Goal: Task Accomplishment & Management: Use online tool/utility

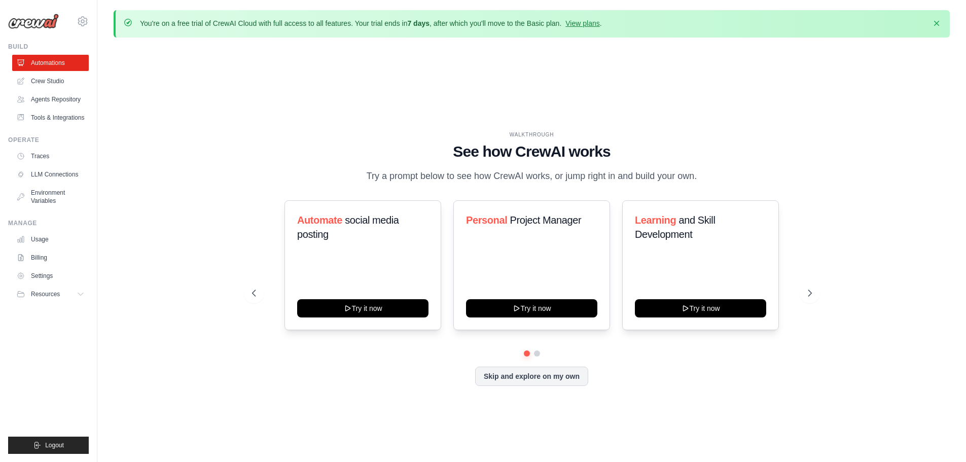
click at [727, 118] on div "WALKTHROUGH See how [PERSON_NAME] works Try a prompt below to see how [PERSON_N…" at bounding box center [532, 266] width 836 height 441
click at [548, 379] on button "Skip and explore on my own" at bounding box center [531, 375] width 113 height 19
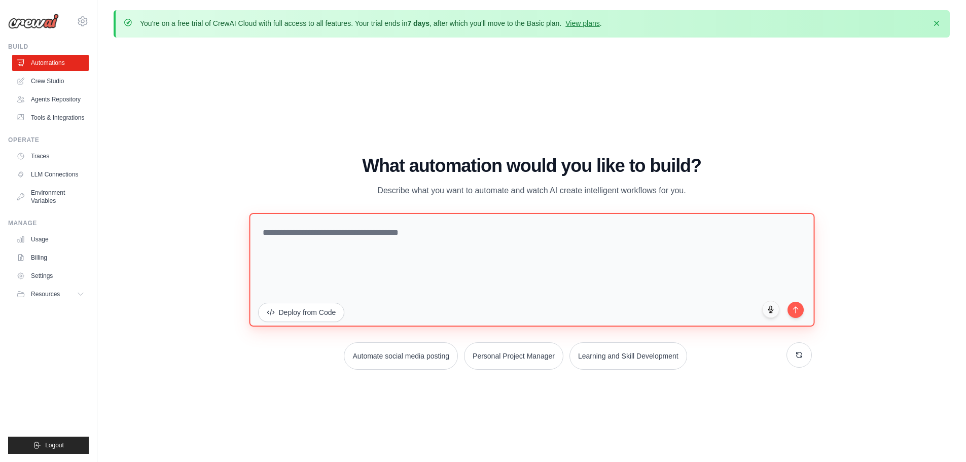
click at [429, 234] on textarea at bounding box center [531, 269] width 565 height 114
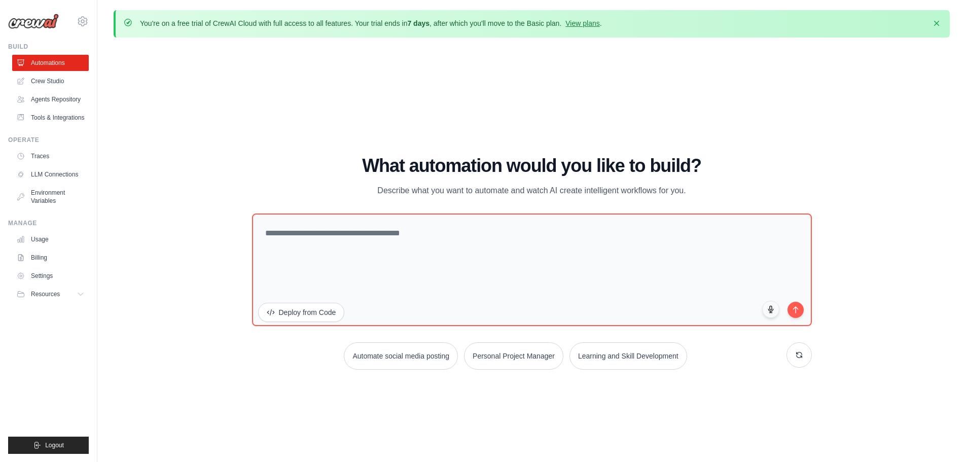
click at [44, 79] on link "Crew Studio" at bounding box center [50, 81] width 77 height 16
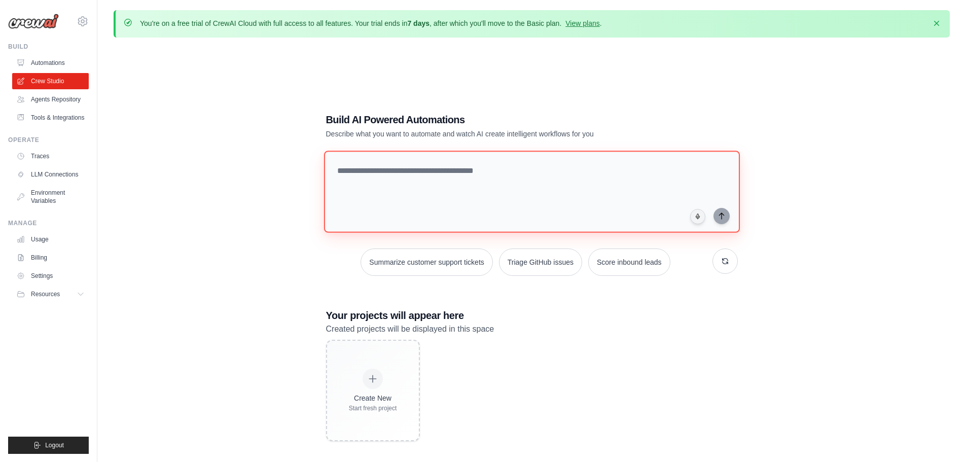
click at [490, 166] on textarea at bounding box center [531, 192] width 416 height 82
click at [383, 164] on textarea at bounding box center [531, 192] width 416 height 82
paste textarea "**********"
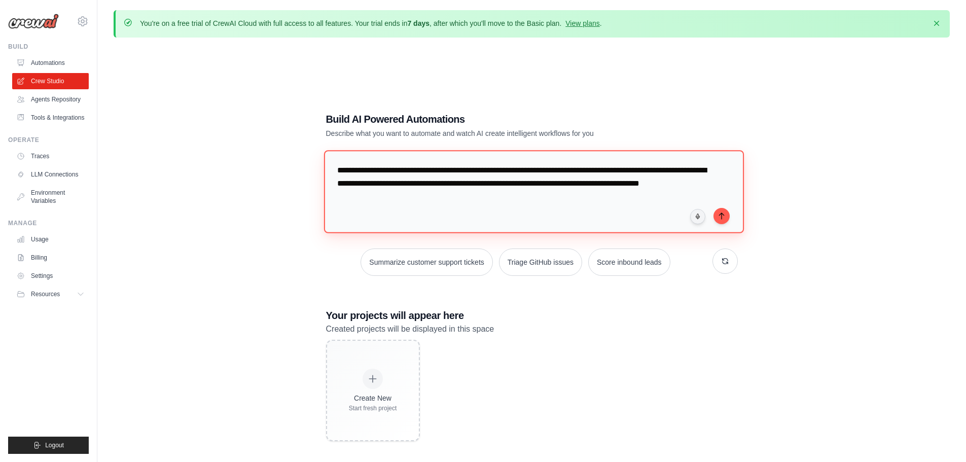
type textarea "**********"
click at [723, 219] on icon "submit" at bounding box center [721, 216] width 8 height 8
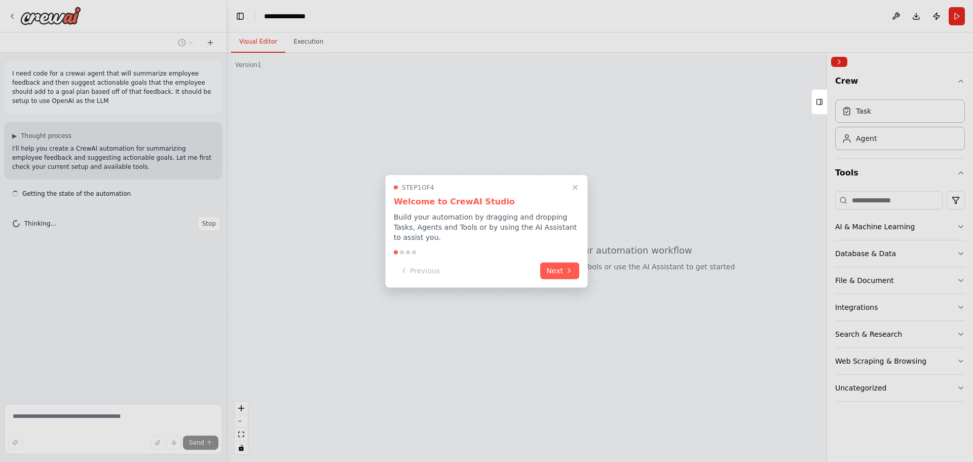
click at [565, 265] on button "Next" at bounding box center [559, 270] width 39 height 17
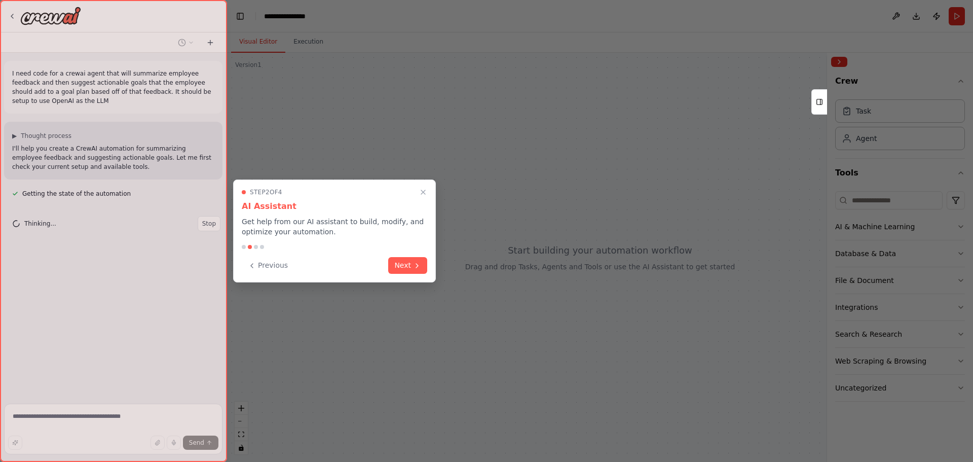
click at [417, 266] on icon at bounding box center [417, 266] width 2 height 4
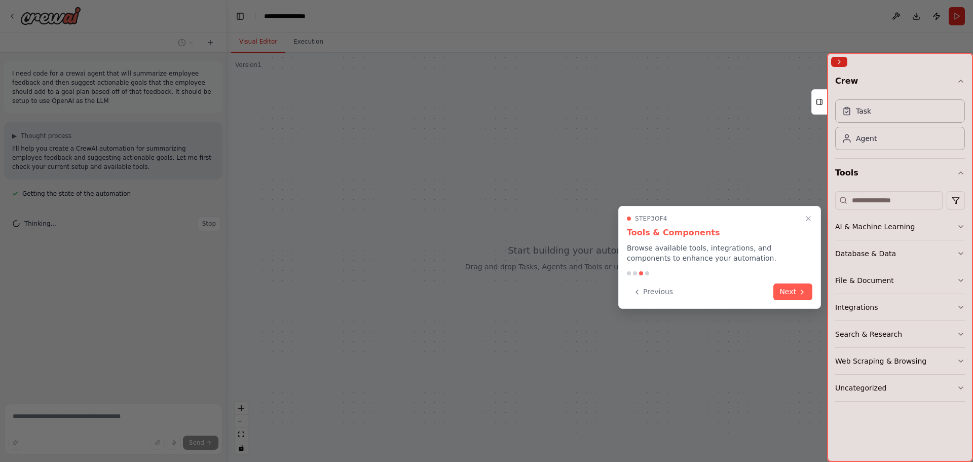
click at [790, 291] on button "Next" at bounding box center [792, 291] width 39 height 17
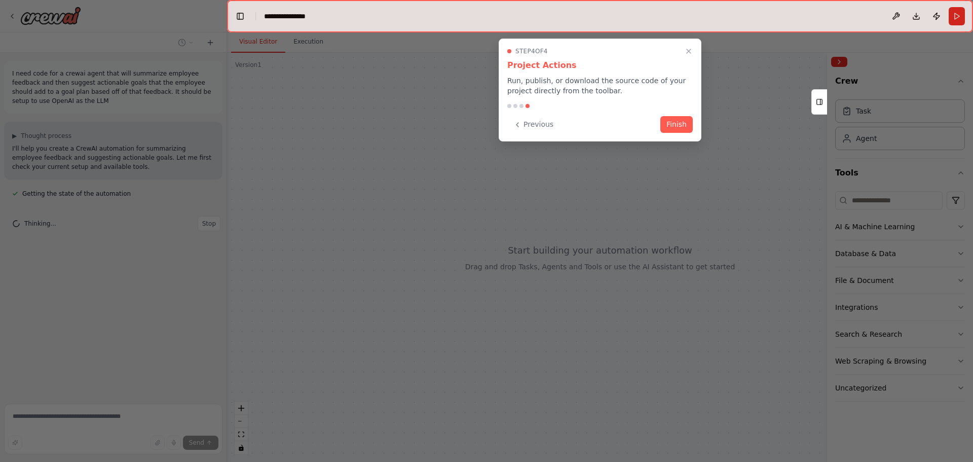
click at [676, 125] on button "Finish" at bounding box center [676, 124] width 32 height 17
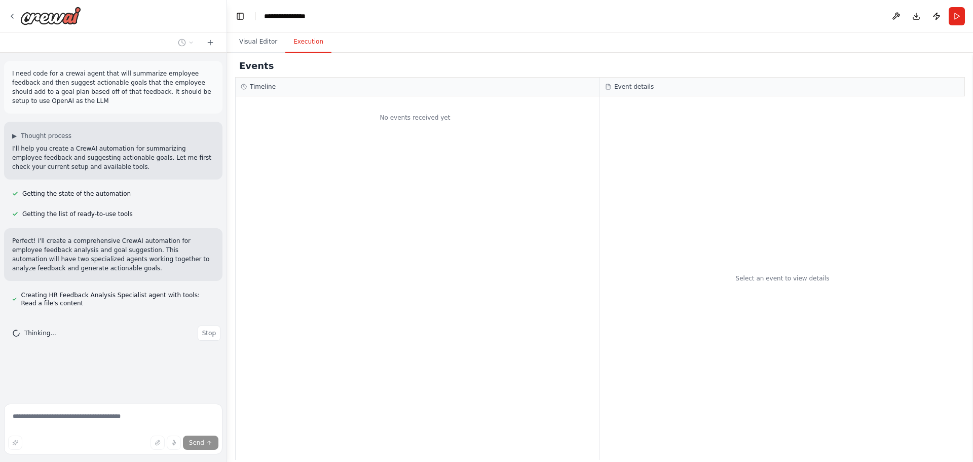
click at [302, 46] on button "Execution" at bounding box center [308, 41] width 46 height 21
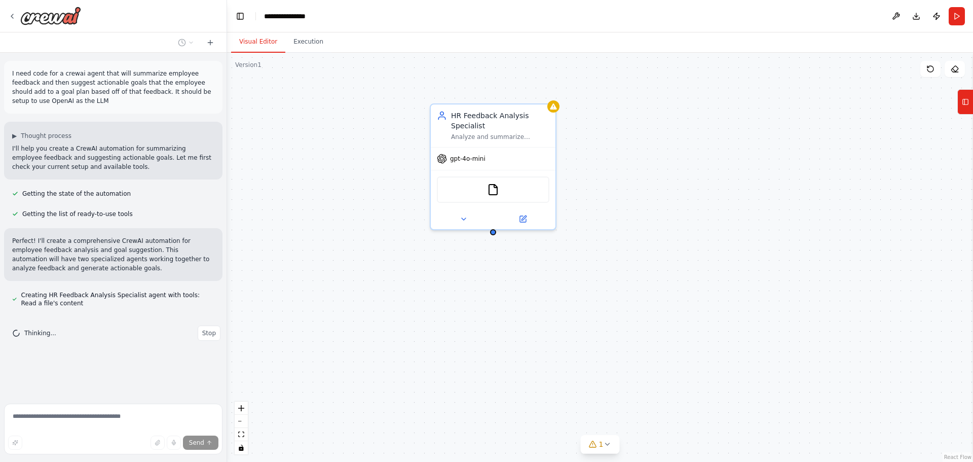
click at [260, 43] on button "Visual Editor" at bounding box center [258, 41] width 54 height 21
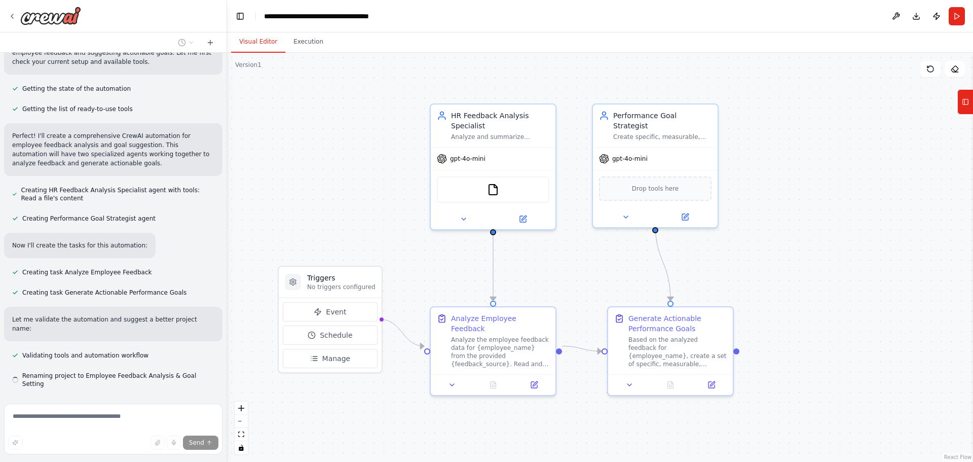
scroll to position [125, 0]
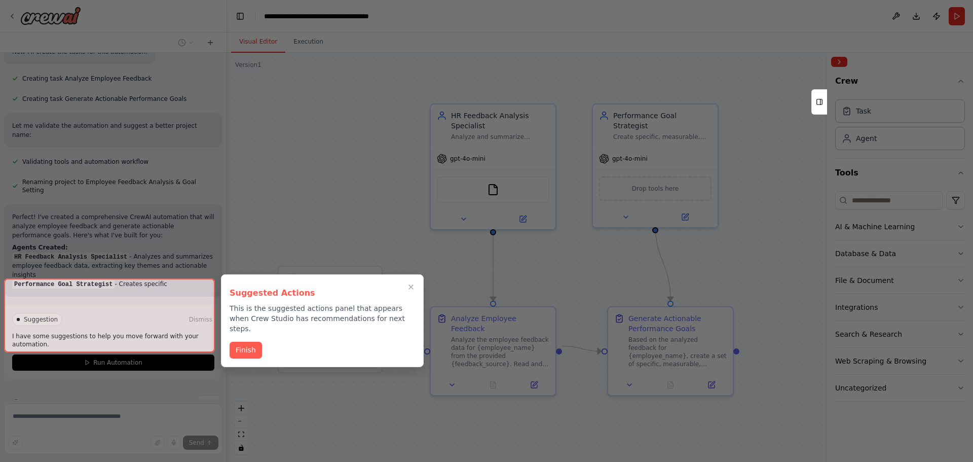
click at [250, 342] on button "Finish" at bounding box center [246, 350] width 32 height 17
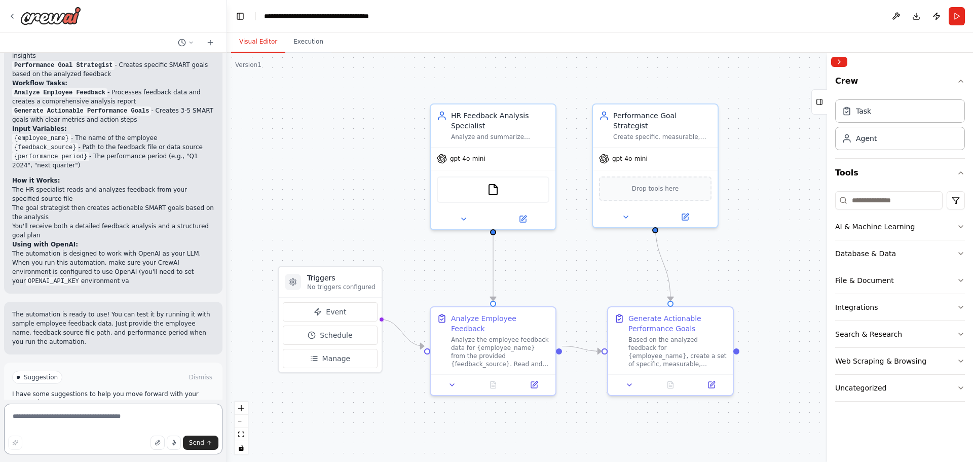
scroll to position [527, 0]
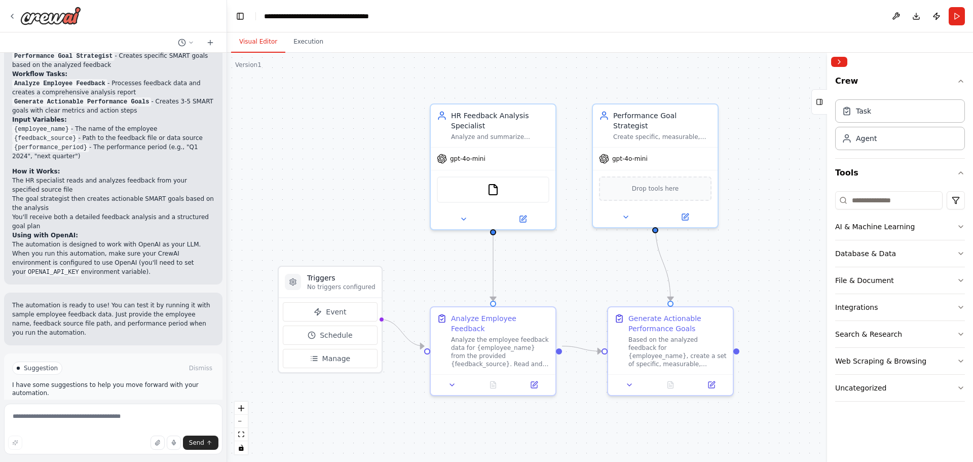
click at [100, 407] on span "Run Automation" at bounding box center [117, 411] width 49 height 8
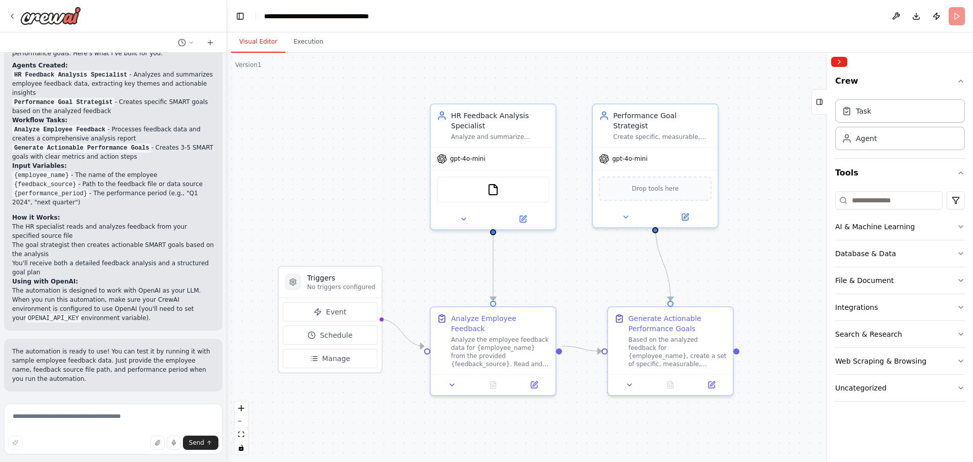
scroll to position [445, 0]
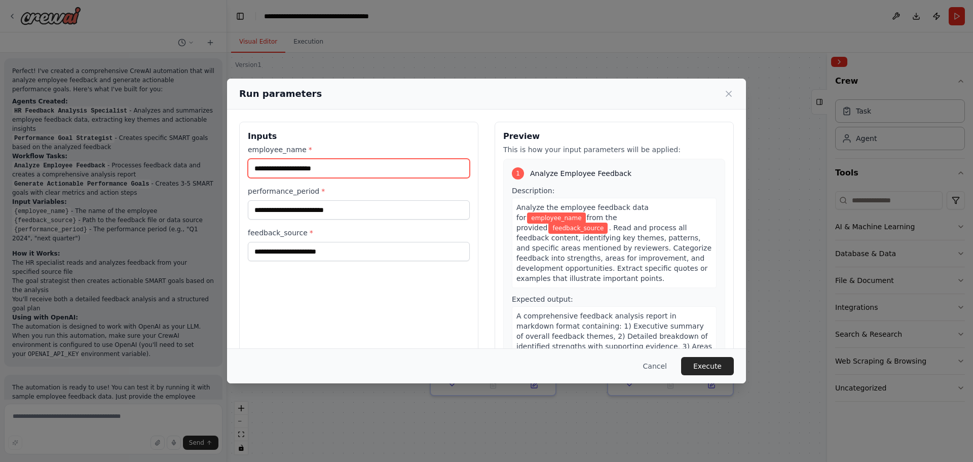
click at [320, 166] on input "employee_name *" at bounding box center [359, 168] width 222 height 19
click at [658, 365] on button "Cancel" at bounding box center [655, 366] width 40 height 18
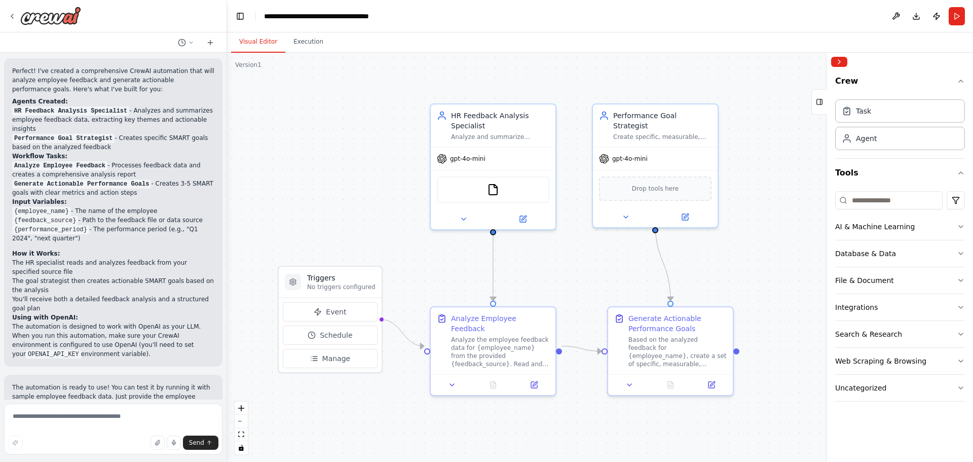
click at [304, 46] on button "Execution" at bounding box center [308, 41] width 46 height 21
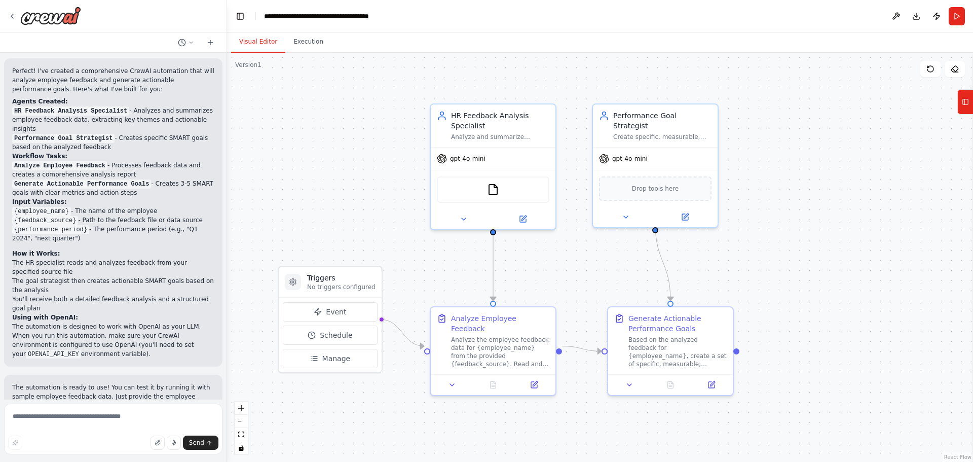
click at [265, 45] on button "Visual Editor" at bounding box center [258, 41] width 54 height 21
click at [892, 16] on button at bounding box center [896, 16] width 16 height 18
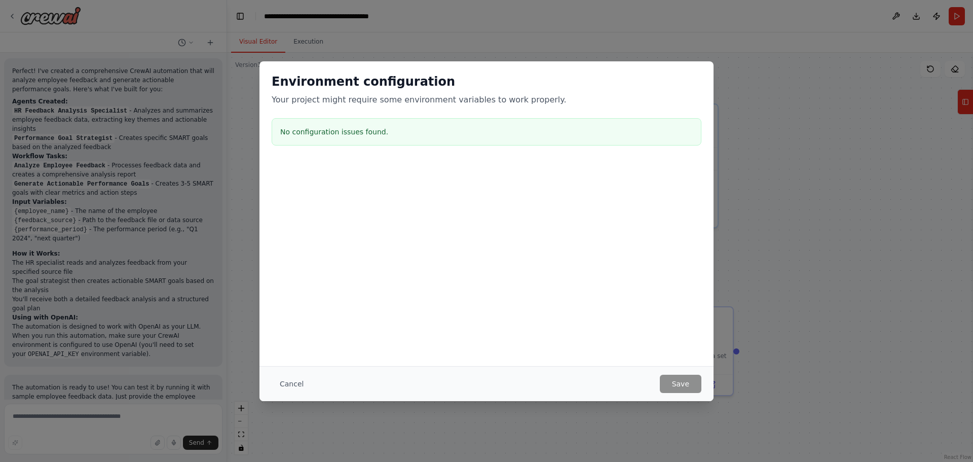
click at [292, 382] on button "Cancel" at bounding box center [292, 384] width 40 height 18
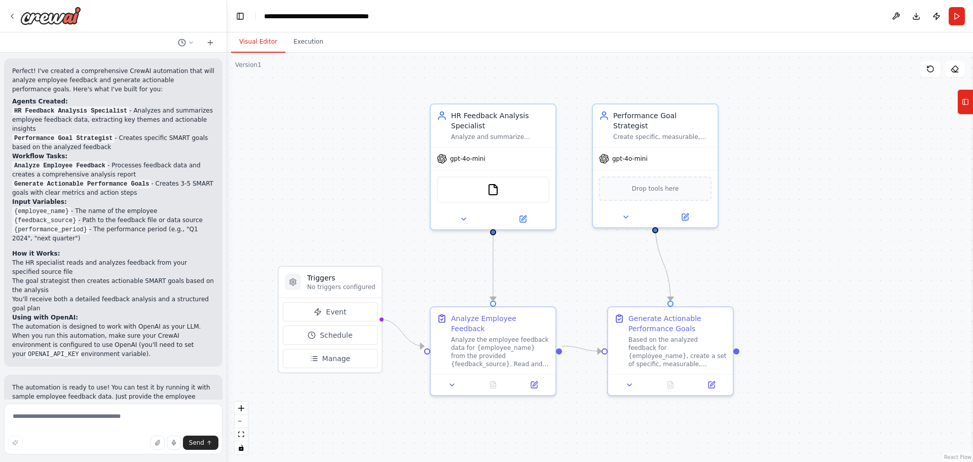
click at [237, 19] on button "Toggle Left Sidebar" at bounding box center [240, 16] width 14 height 14
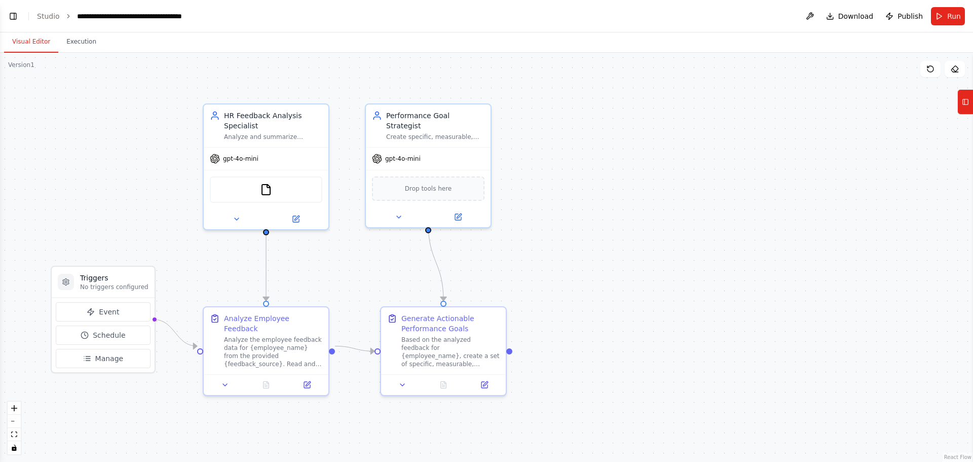
click at [15, 20] on button "Toggle Left Sidebar" at bounding box center [13, 16] width 14 height 14
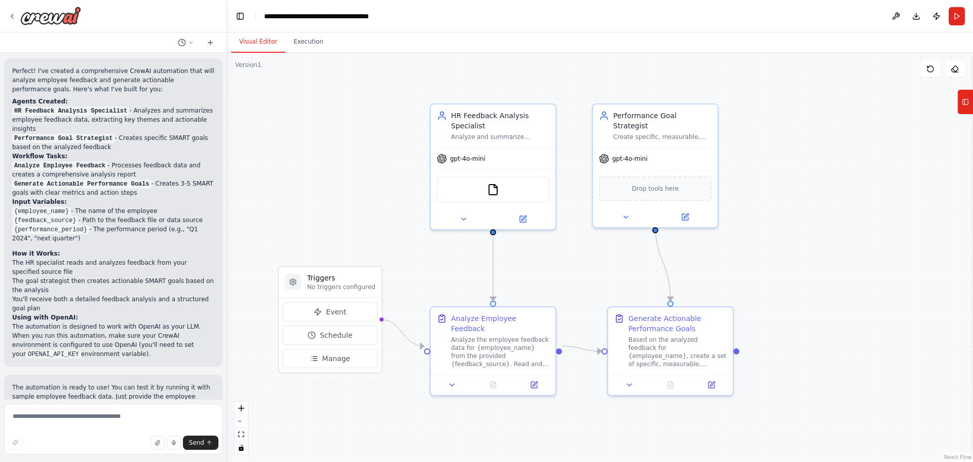
click at [489, 186] on img at bounding box center [493, 189] width 12 height 12
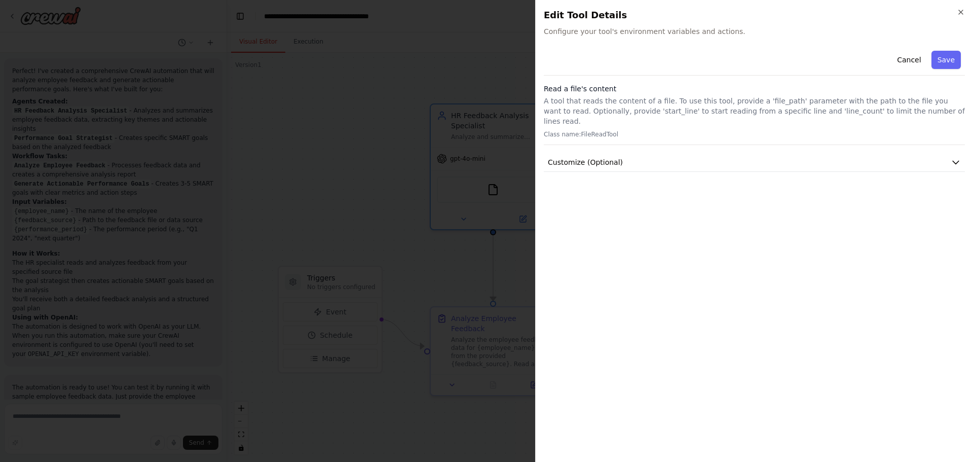
click at [604, 157] on span "Customize (Optional)" at bounding box center [585, 162] width 75 height 10
click at [910, 62] on button "Cancel" at bounding box center [909, 60] width 36 height 18
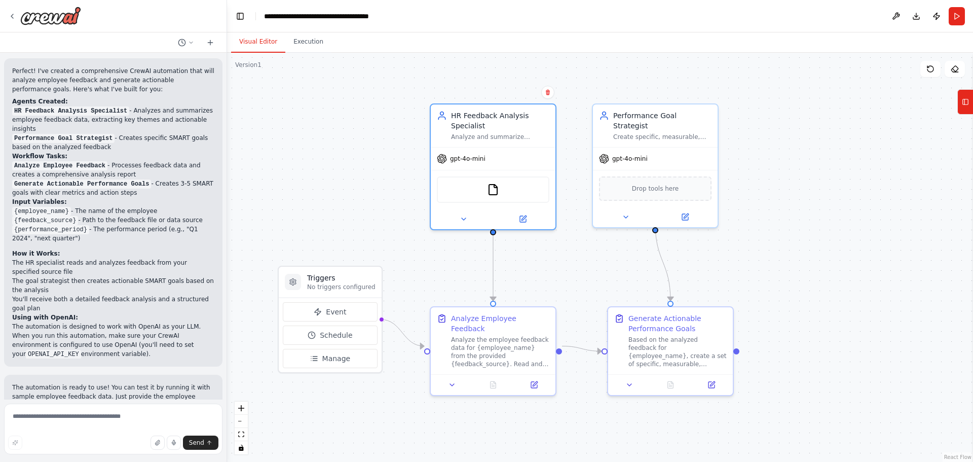
click at [458, 157] on span "gpt-4o-mini" at bounding box center [467, 159] width 35 height 8
click at [329, 360] on span "Manage" at bounding box center [336, 358] width 28 height 10
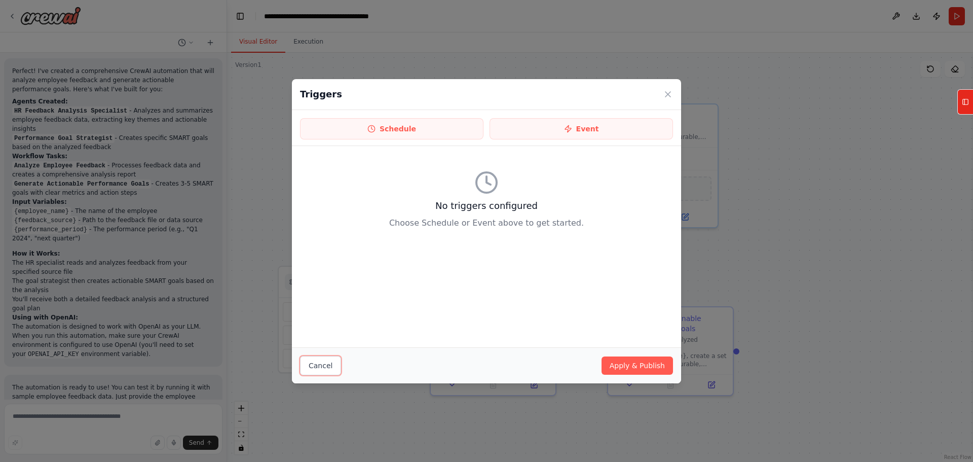
click at [327, 362] on button "Cancel" at bounding box center [320, 365] width 41 height 19
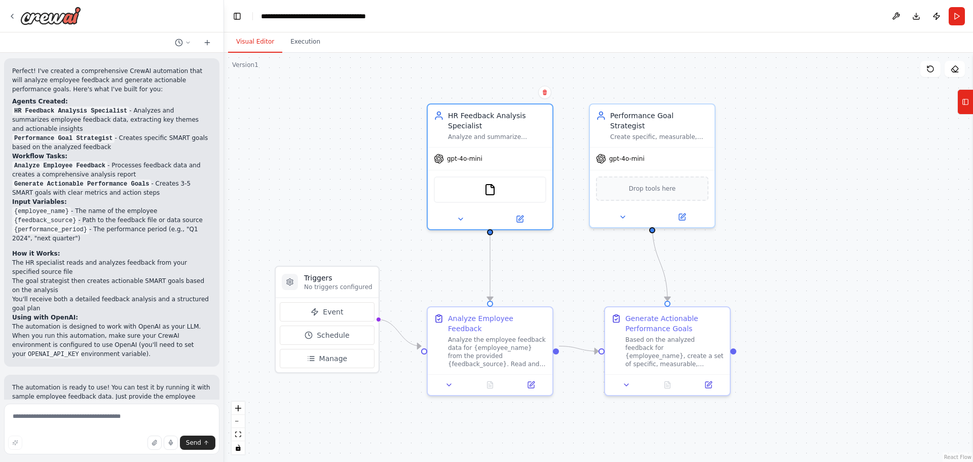
scroll to position [454, 0]
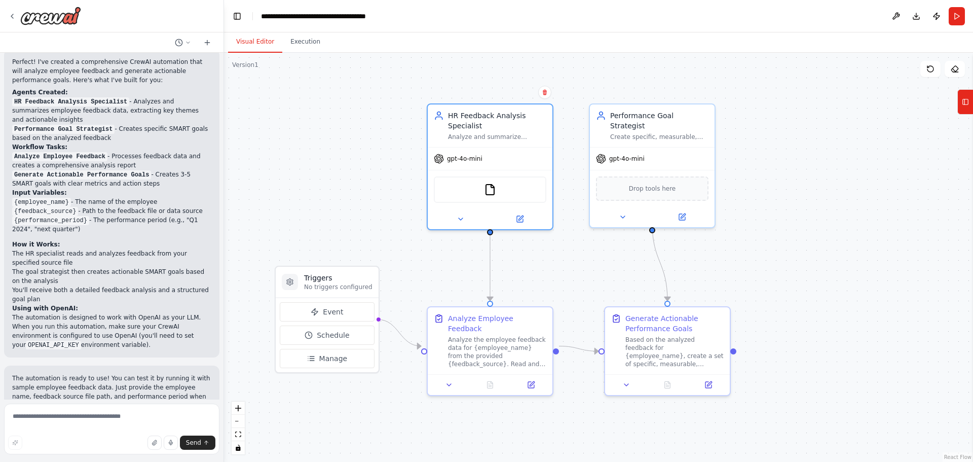
drag, startPoint x: 224, startPoint y: 257, endPoint x: 224, endPoint y: 249, distance: 8.6
click at [224, 249] on div "I need code for a crewai agent that will summarize employee feedback and then s…" at bounding box center [486, 231] width 973 height 462
click at [15, 19] on icon at bounding box center [12, 16] width 8 height 8
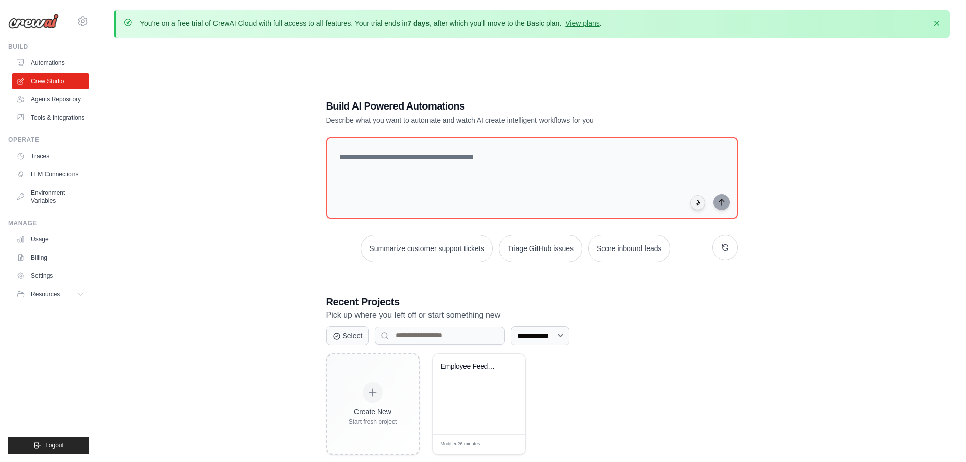
click at [49, 98] on link "Agents Repository" at bounding box center [50, 99] width 77 height 16
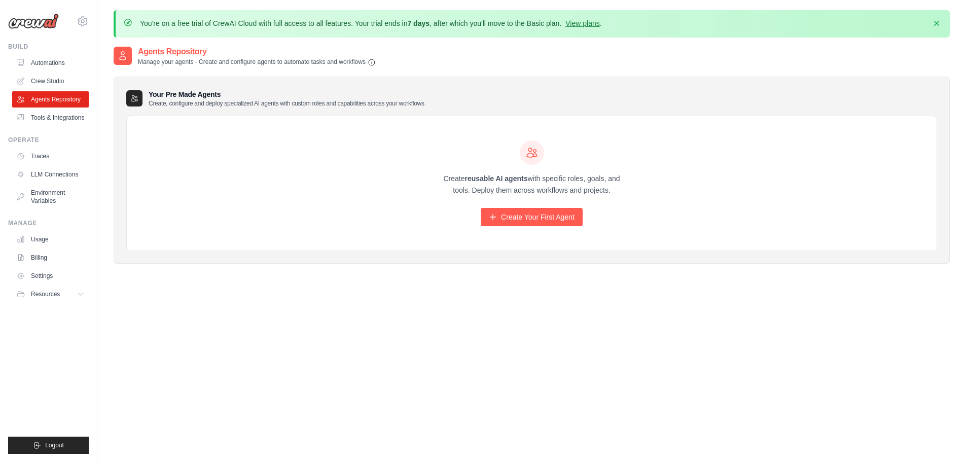
click at [55, 116] on link "Tools & Integrations" at bounding box center [50, 117] width 77 height 16
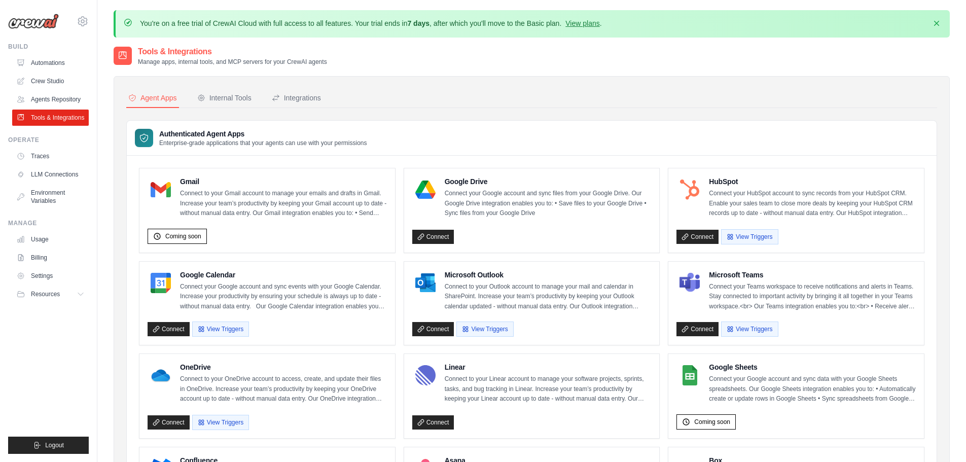
click at [43, 95] on link "Agents Repository" at bounding box center [50, 99] width 77 height 16
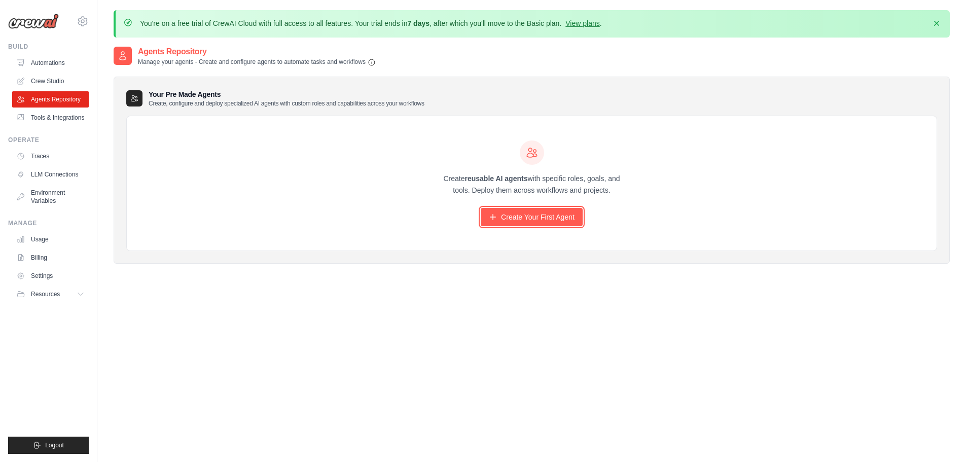
click at [542, 218] on link "Create Your First Agent" at bounding box center [532, 217] width 102 height 18
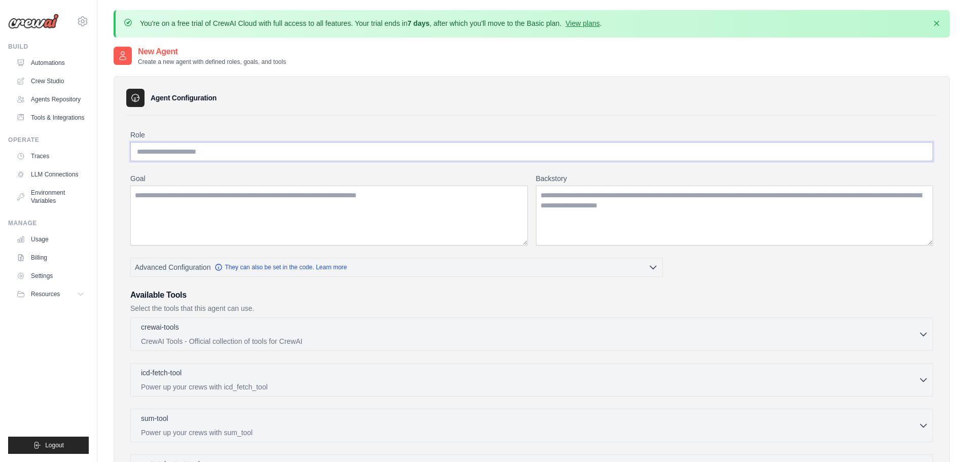
click at [293, 158] on input "Role" at bounding box center [531, 151] width 802 height 19
click at [45, 62] on link "Automations" at bounding box center [50, 63] width 77 height 16
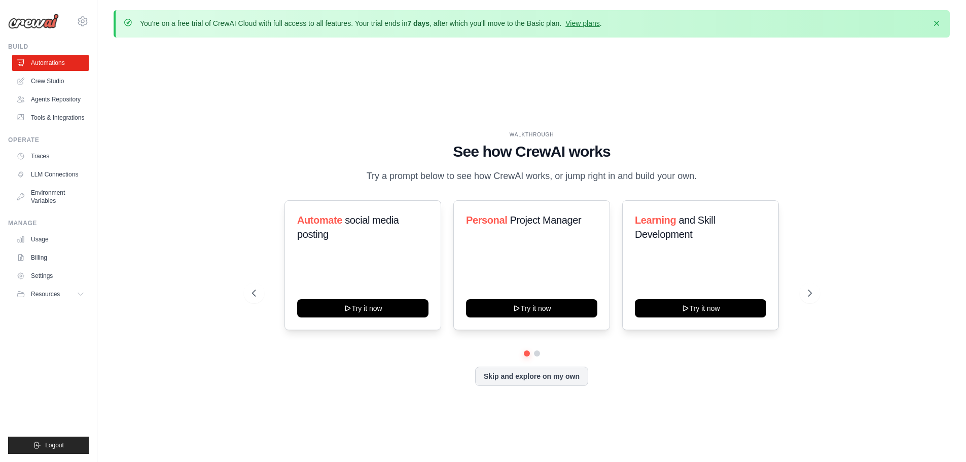
click at [565, 376] on button "Skip and explore on my own" at bounding box center [531, 375] width 113 height 19
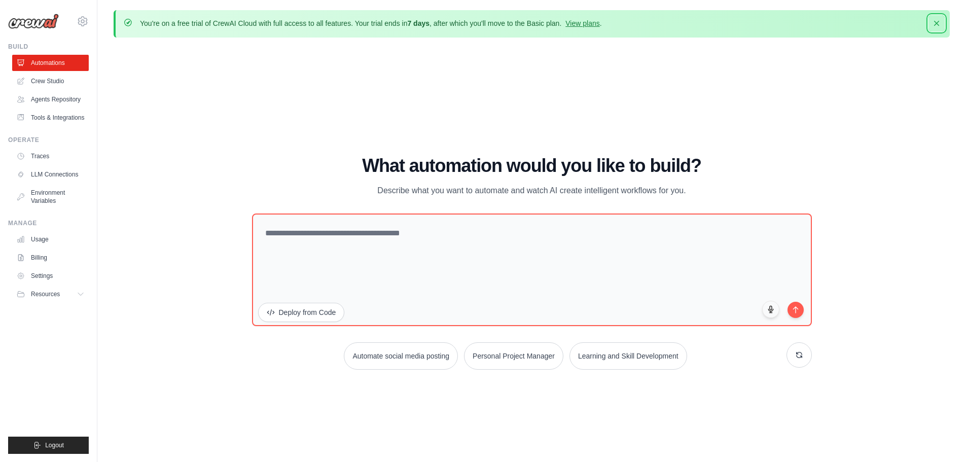
click at [933, 23] on icon "button" at bounding box center [936, 23] width 10 height 10
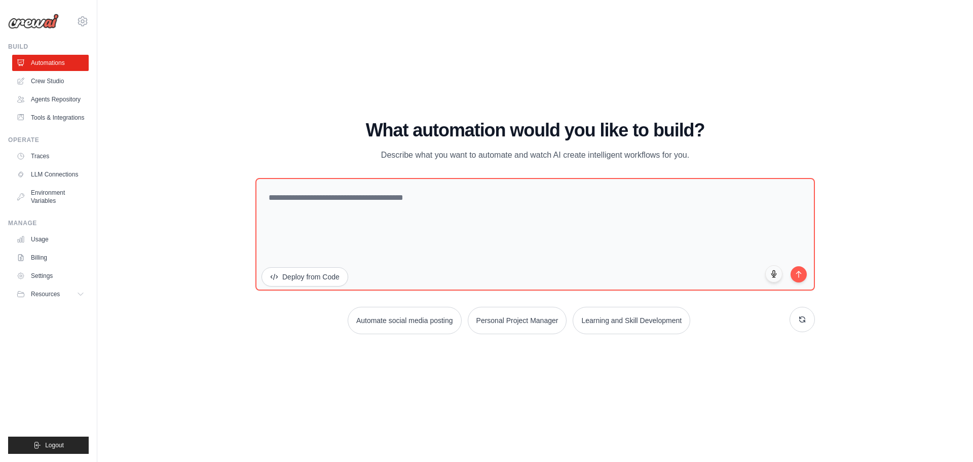
click at [81, 298] on button "Resources" at bounding box center [50, 294] width 77 height 16
click at [53, 308] on span "Documentation" at bounding box center [55, 311] width 41 height 8
click at [49, 85] on link "Crew Studio" at bounding box center [50, 81] width 77 height 16
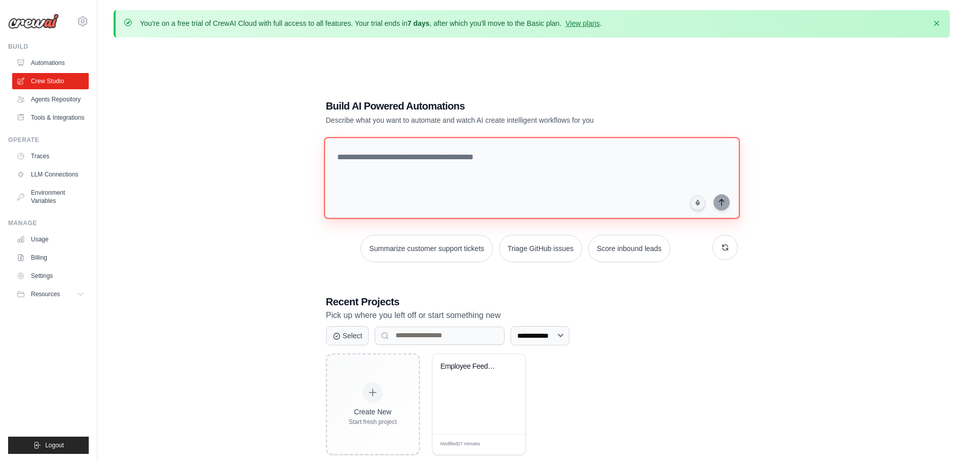
click at [459, 171] on textarea at bounding box center [531, 178] width 416 height 82
click at [488, 375] on div "Employee Feedback Analysis & Goal S..." at bounding box center [478, 373] width 77 height 23
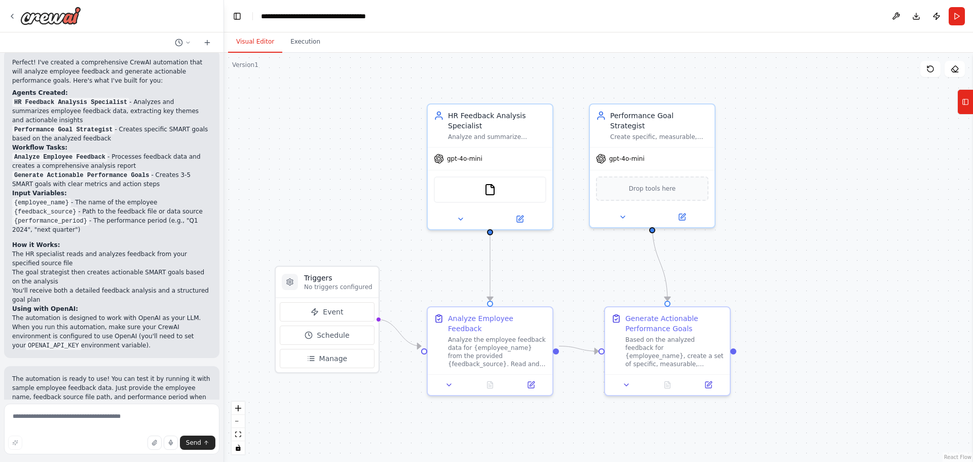
scroll to position [454, 0]
click at [935, 15] on button "Publish" at bounding box center [937, 16] width 16 height 18
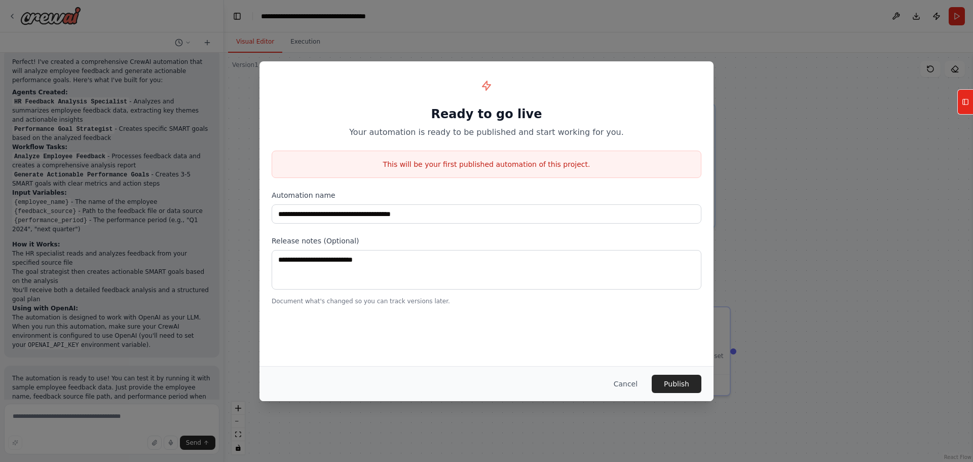
click at [623, 380] on button "Cancel" at bounding box center [626, 384] width 40 height 18
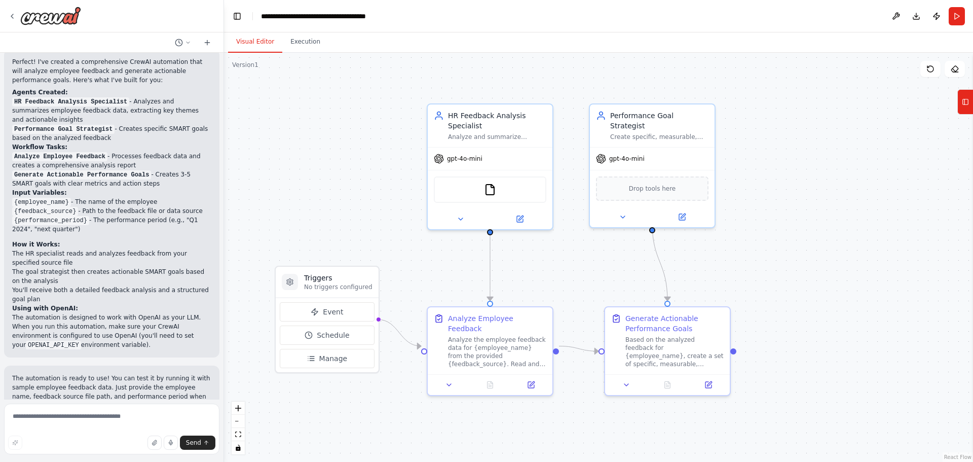
click at [914, 19] on button "Download" at bounding box center [916, 16] width 16 height 18
